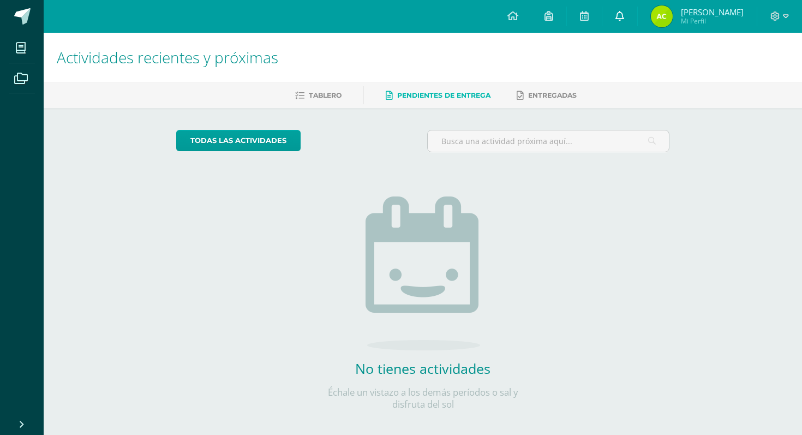
click at [638, 9] on link at bounding box center [620, 16] width 35 height 33
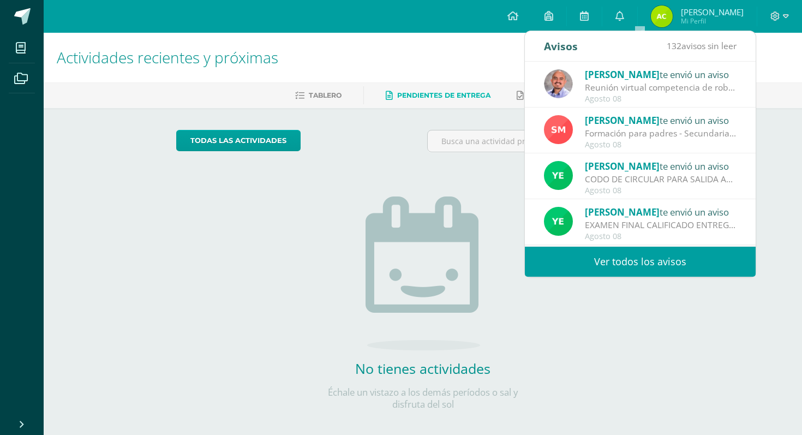
click at [608, 266] on link "Ver todos los avisos" at bounding box center [640, 262] width 231 height 30
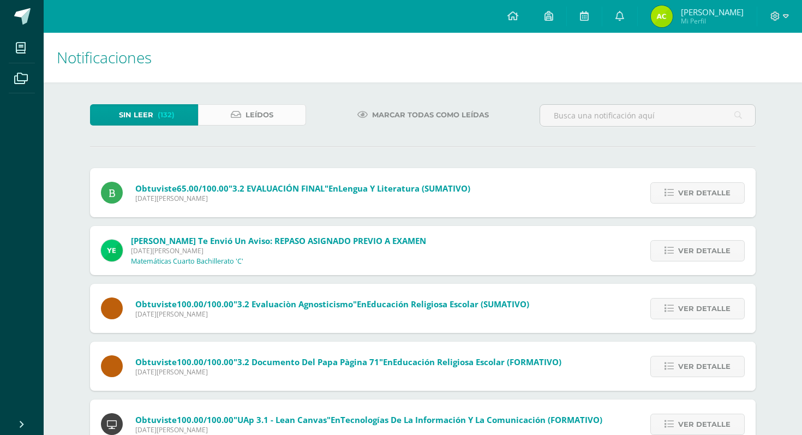
click at [251, 116] on span "Leídos" at bounding box center [260, 115] width 28 height 20
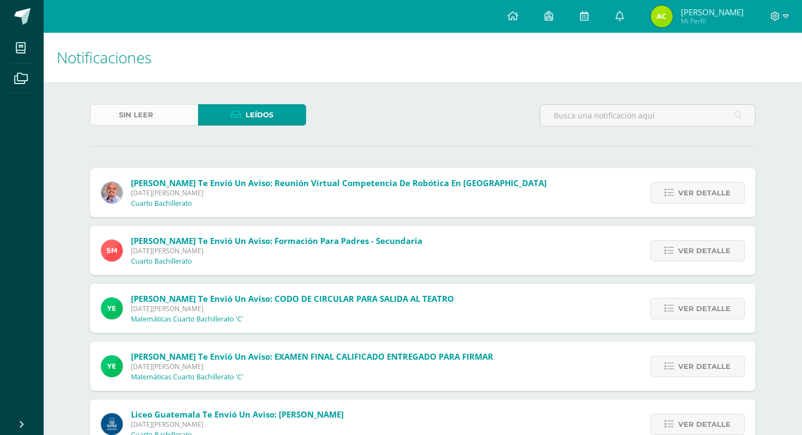
click at [179, 111] on link "Sin leer (132)" at bounding box center [144, 114] width 108 height 21
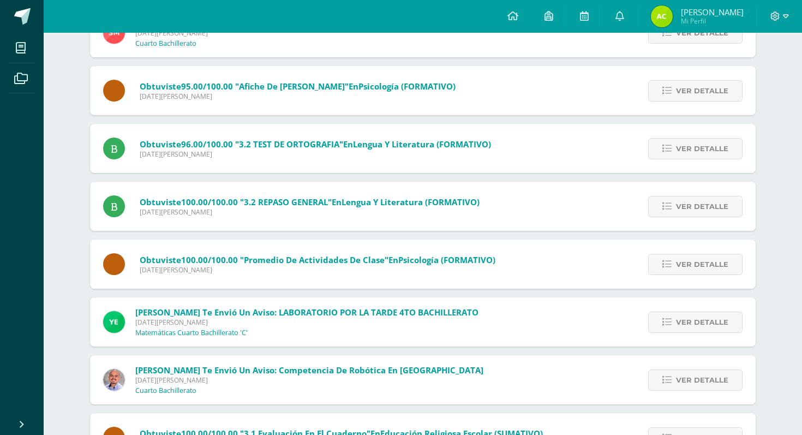
scroll to position [1501, 0]
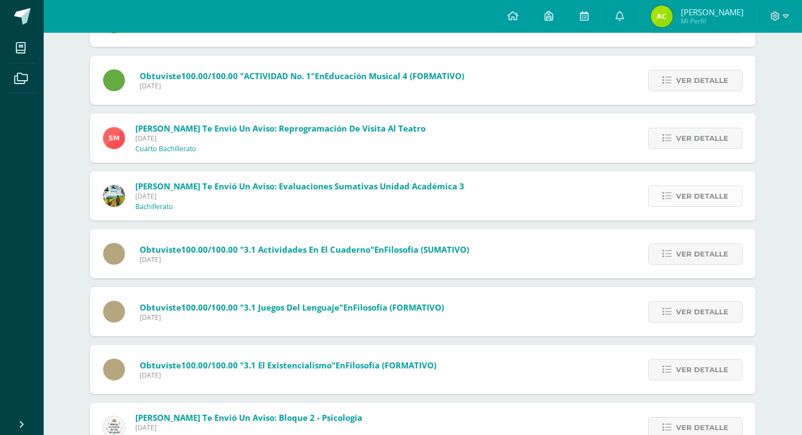
click at [699, 195] on span "Ver detalle" at bounding box center [702, 196] width 52 height 20
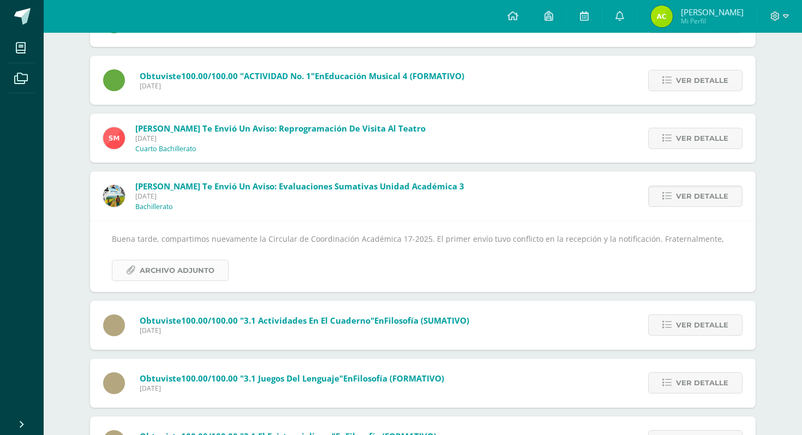
click at [185, 269] on span "Archivo Adjunto" at bounding box center [177, 270] width 75 height 20
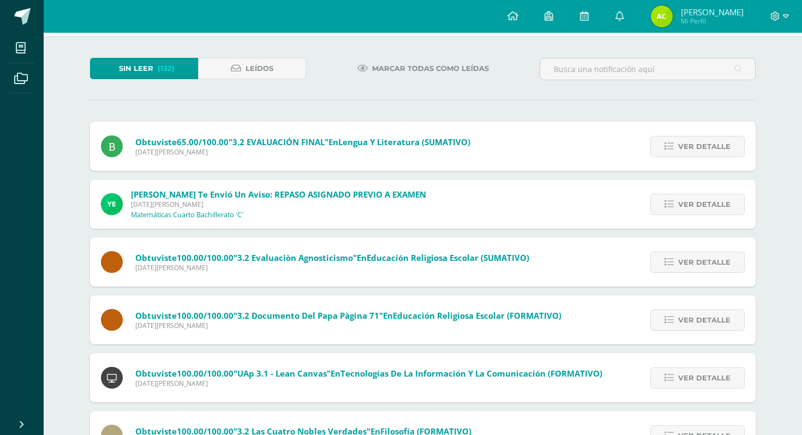
scroll to position [0, 0]
